Goal: Task Accomplishment & Management: Manage account settings

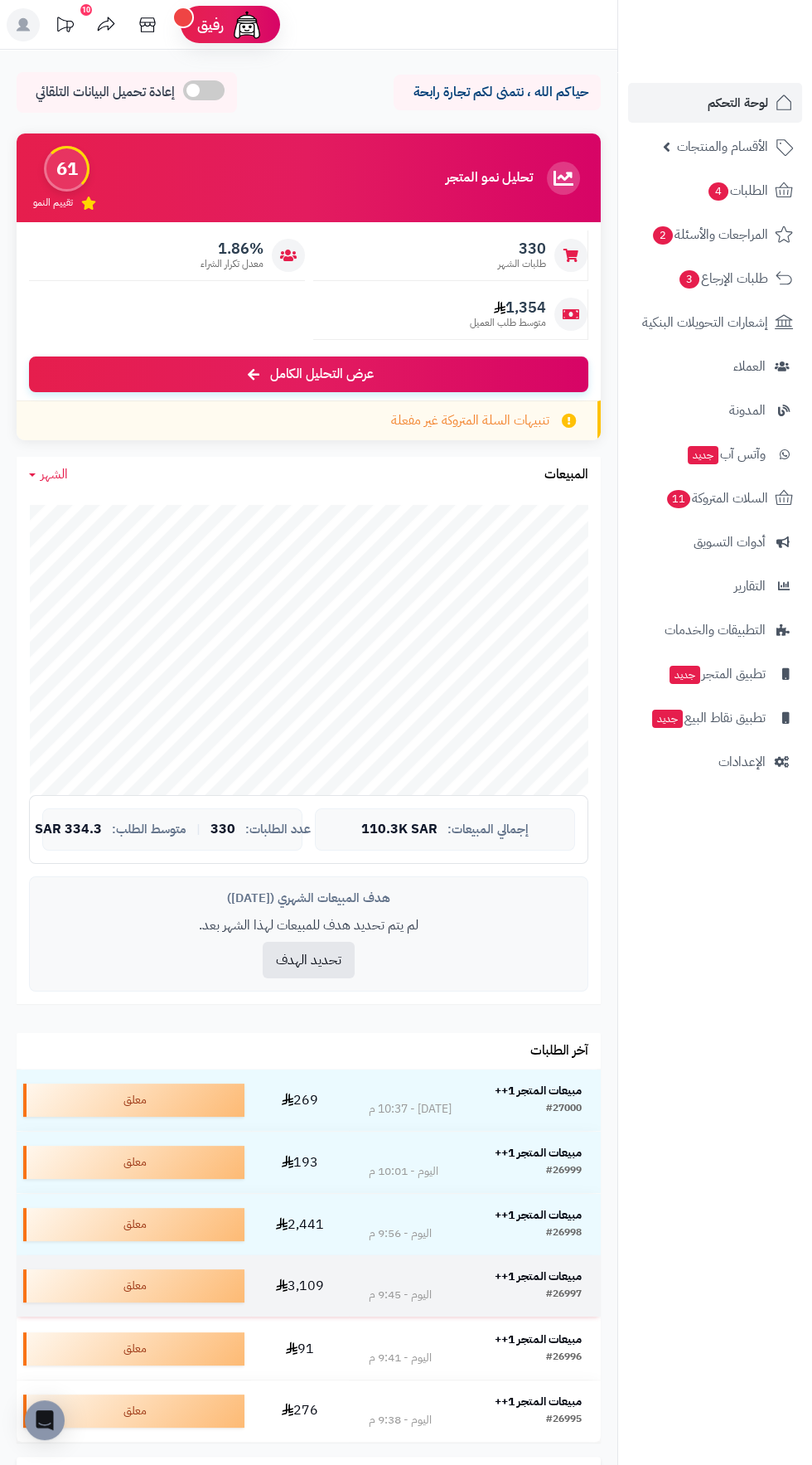
click at [544, 1276] on strong "مبيعات المتجر 1++" at bounding box center [538, 1276] width 87 height 18
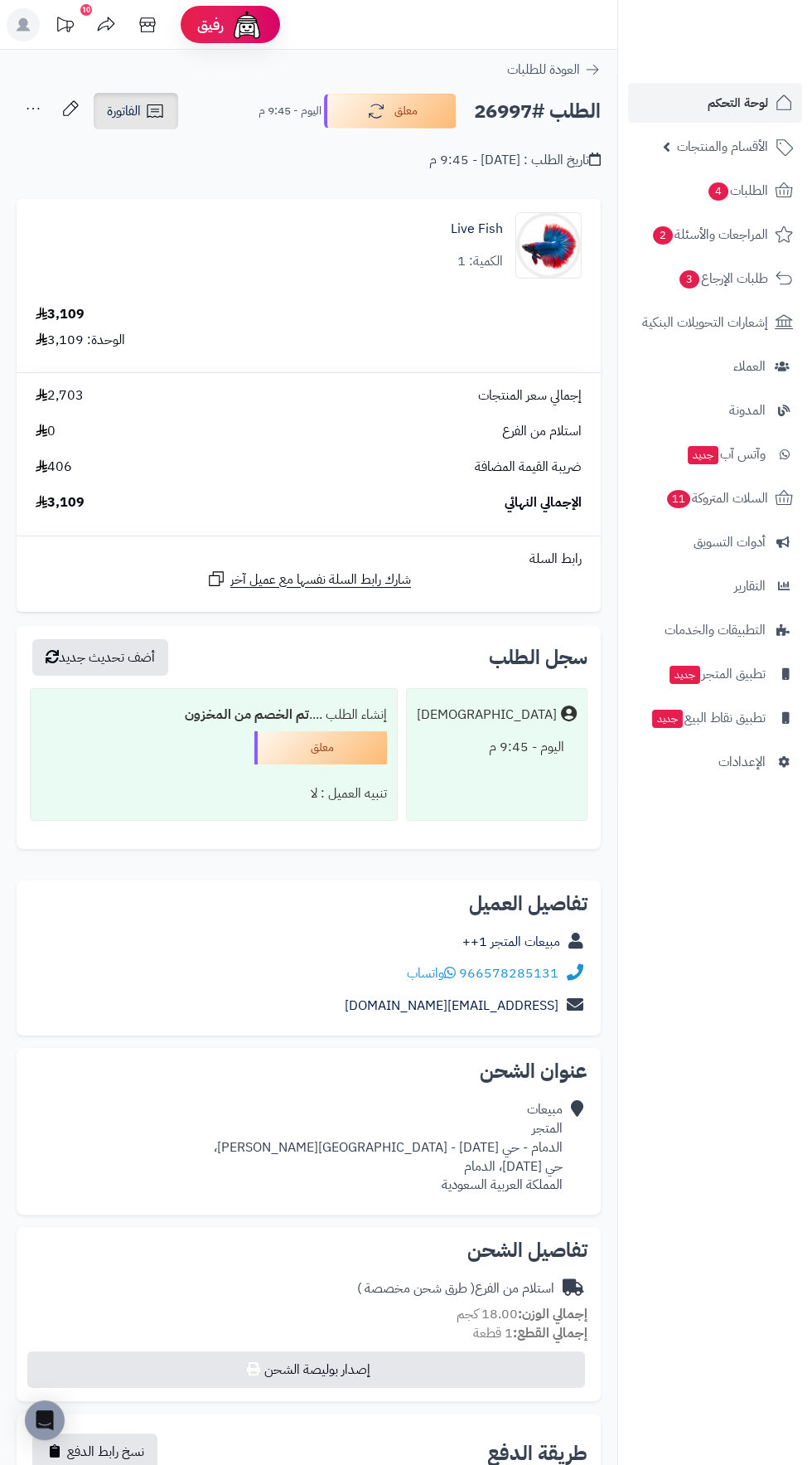
click at [133, 111] on span "الفاتورة" at bounding box center [123, 111] width 34 height 20
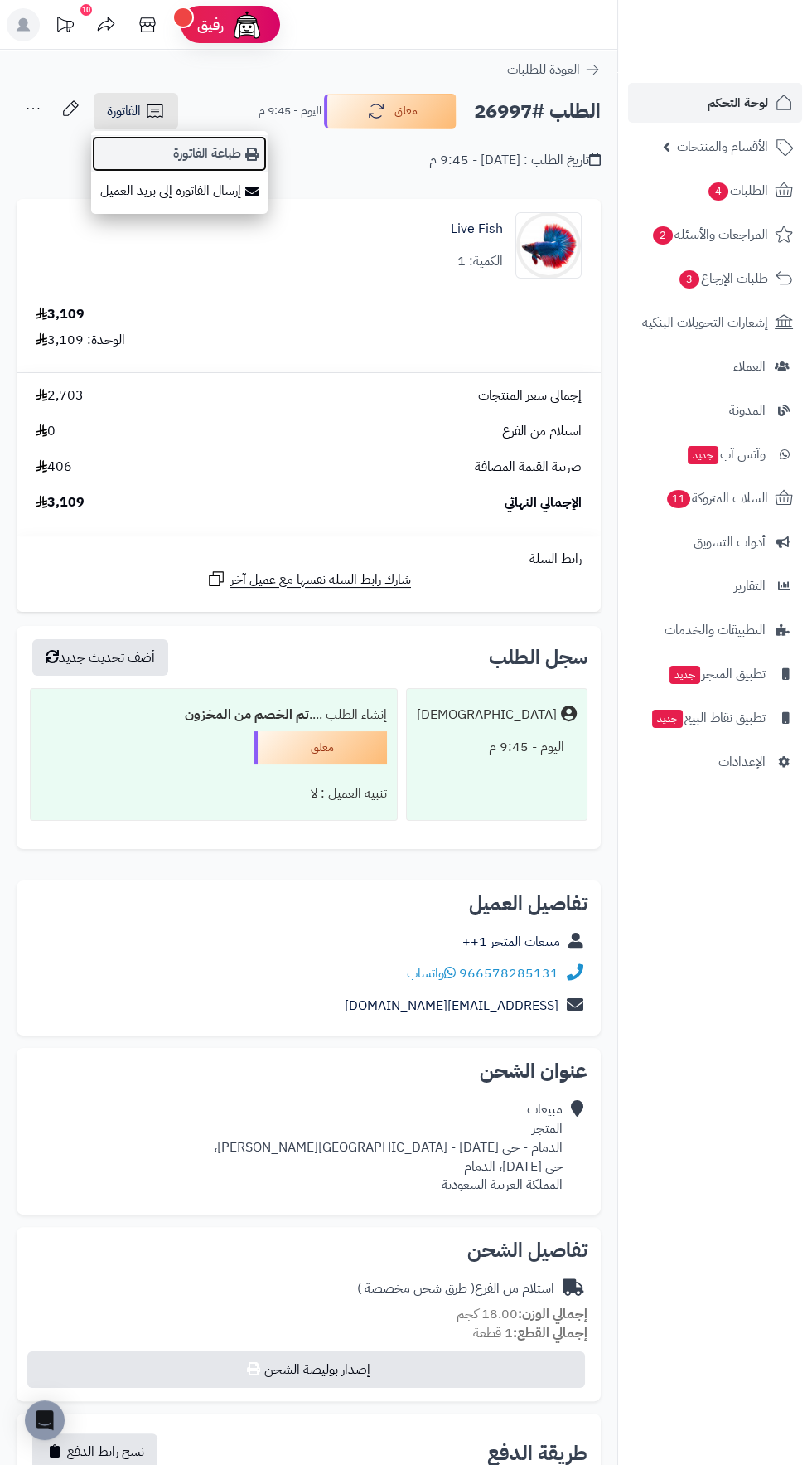
click at [177, 150] on link "طباعة الفاتورة" at bounding box center [179, 154] width 176 height 37
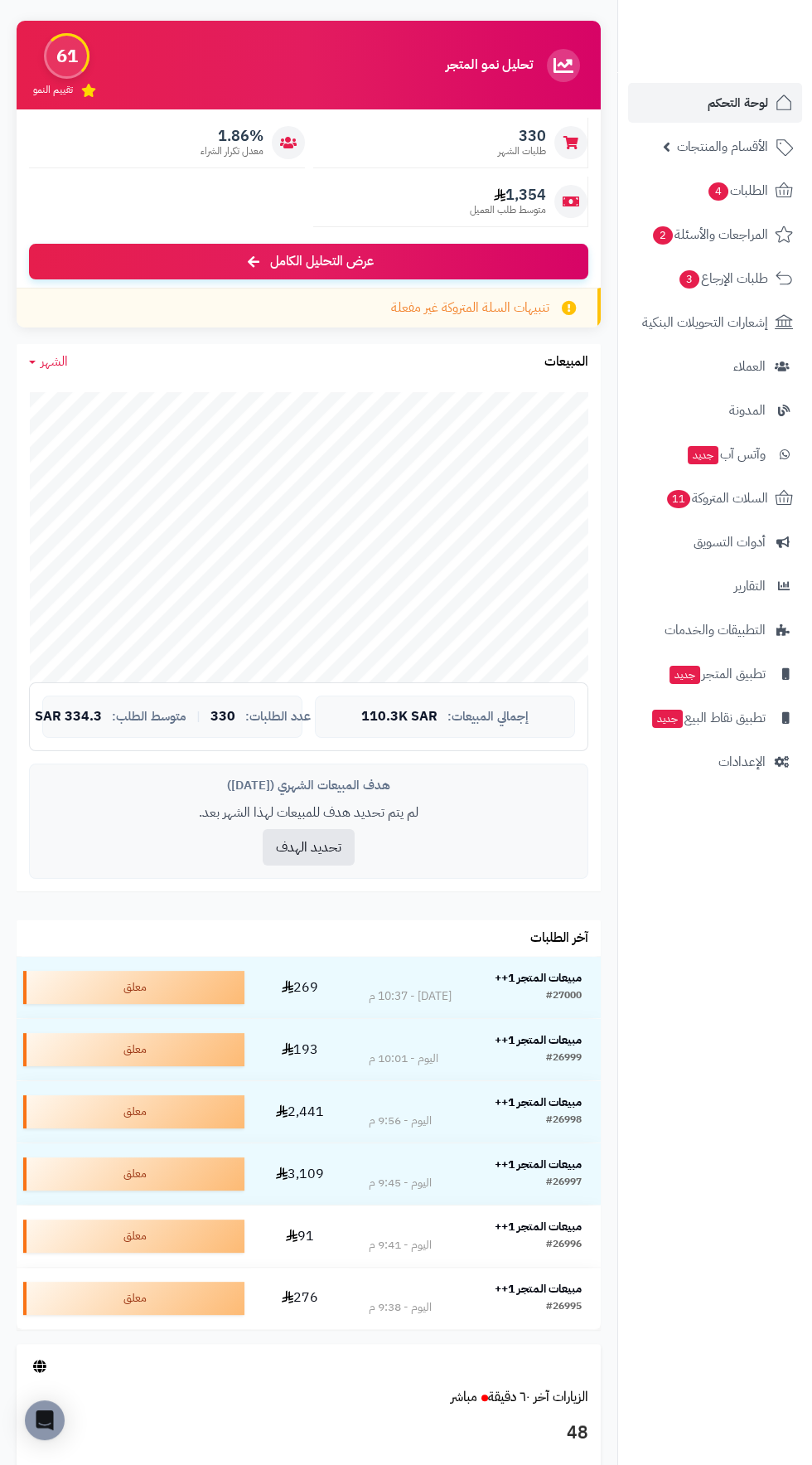
scroll to position [117, 0]
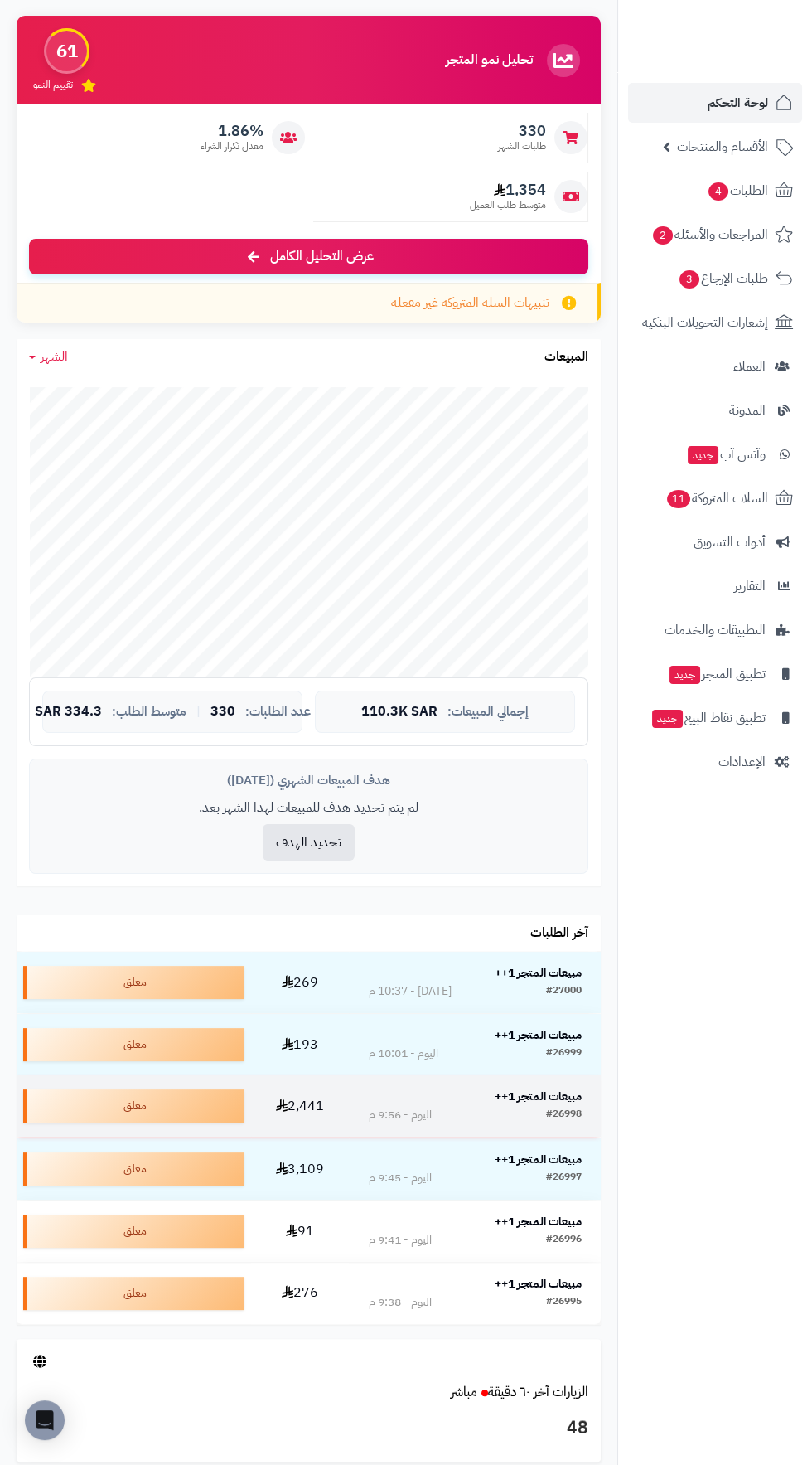
click at [544, 1087] on strong "مبيعات المتجر 1++" at bounding box center [538, 1096] width 87 height 18
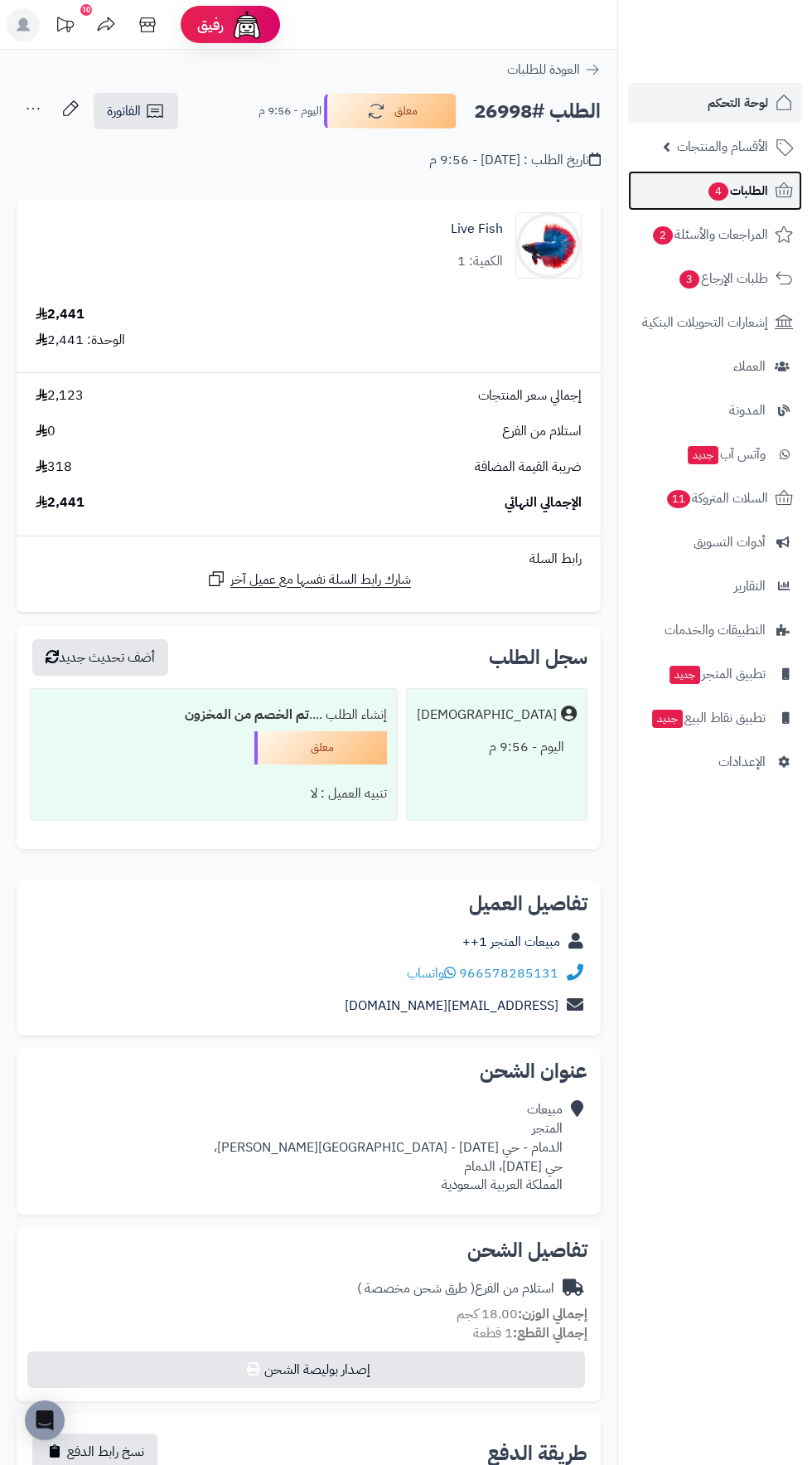
click at [712, 192] on span "4" at bounding box center [718, 191] width 20 height 19
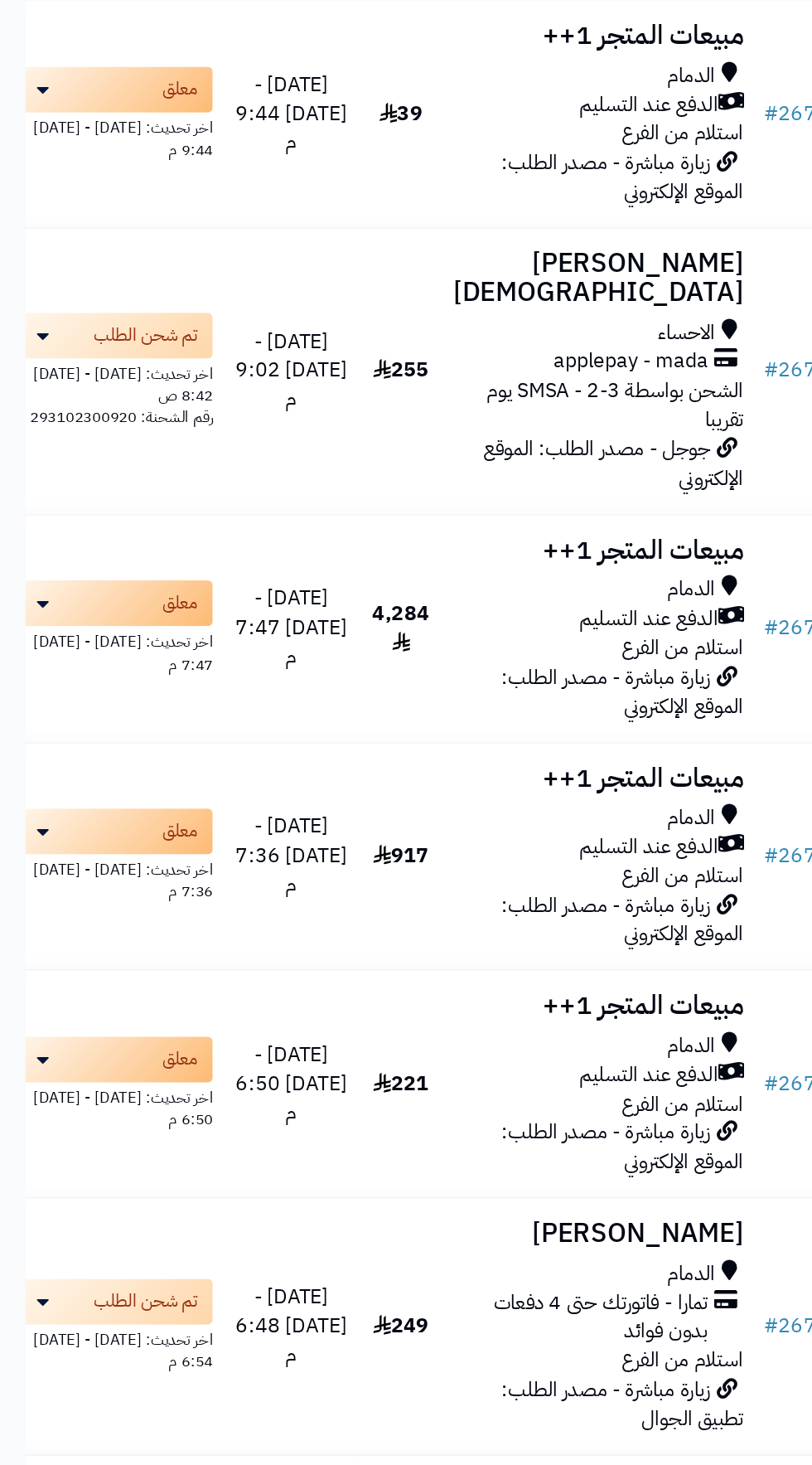
scroll to position [26190, 0]
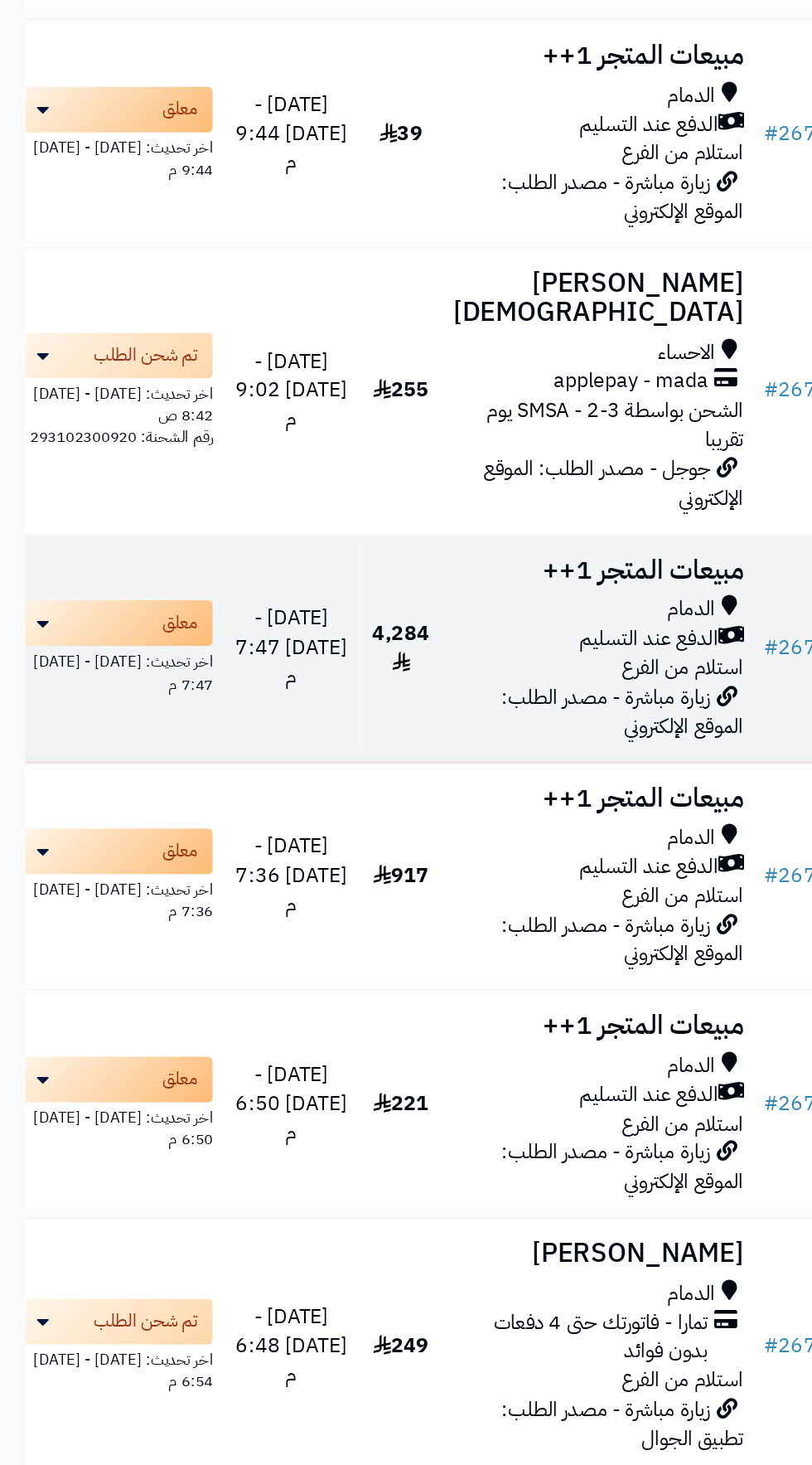
click at [354, 691] on div "الدمام" at bounding box center [389, 680] width 189 height 19
